Goal: Find specific page/section: Find specific page/section

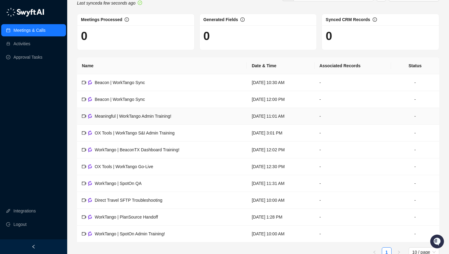
scroll to position [11, 0]
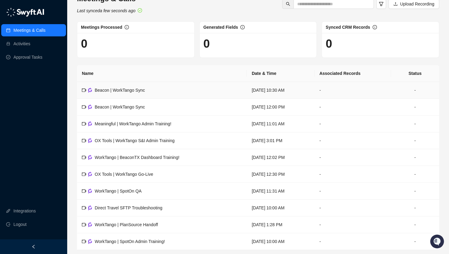
click at [161, 92] on td "Beacon | WorkTango Sync" at bounding box center [162, 90] width 170 height 17
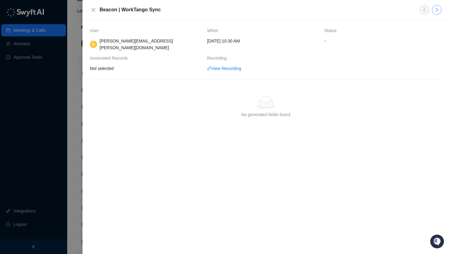
click at [435, 9] on icon "right" at bounding box center [436, 9] width 5 height 5
click at [423, 11] on icon "left" at bounding box center [424, 9] width 5 height 5
click at [97, 7] on button "Close" at bounding box center [93, 9] width 7 height 7
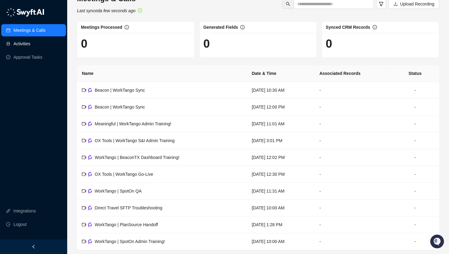
click at [30, 43] on link "Activities" at bounding box center [21, 44] width 17 height 12
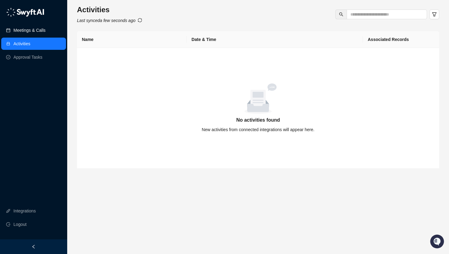
click at [40, 29] on link "Meetings & Calls" at bounding box center [29, 30] width 32 height 12
